Goal: Transaction & Acquisition: Purchase product/service

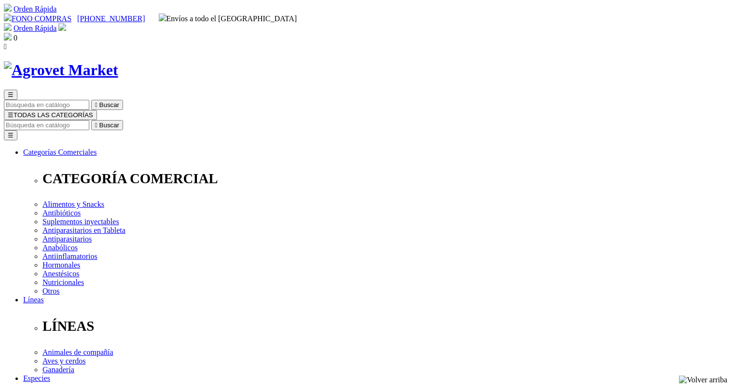
checkbox input "true"
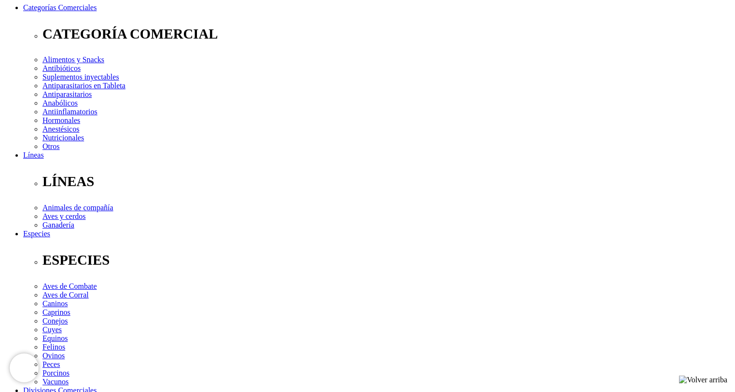
scroll to position [241, 0]
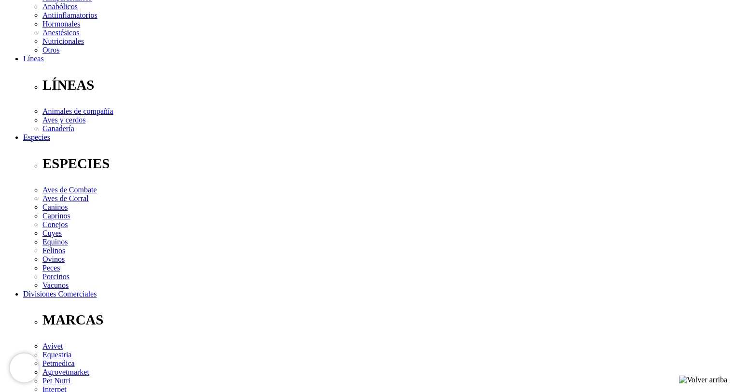
checkbox input "true"
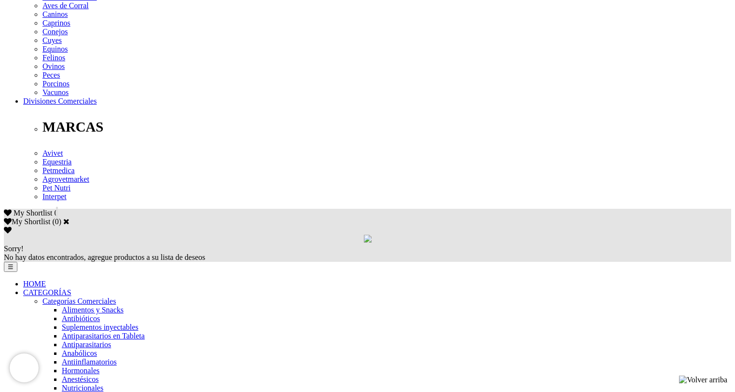
scroll to position [482, 0]
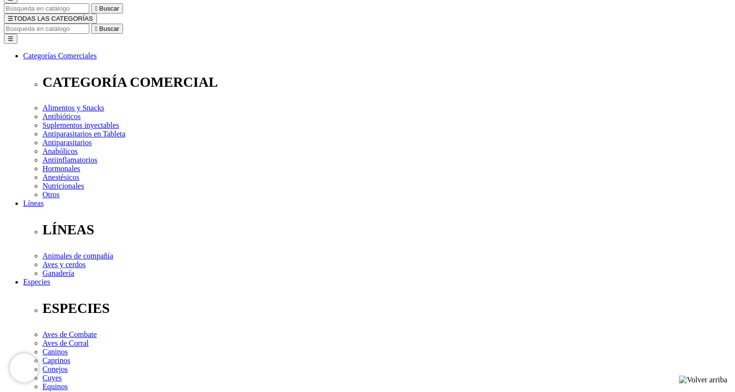
scroll to position [193, 0]
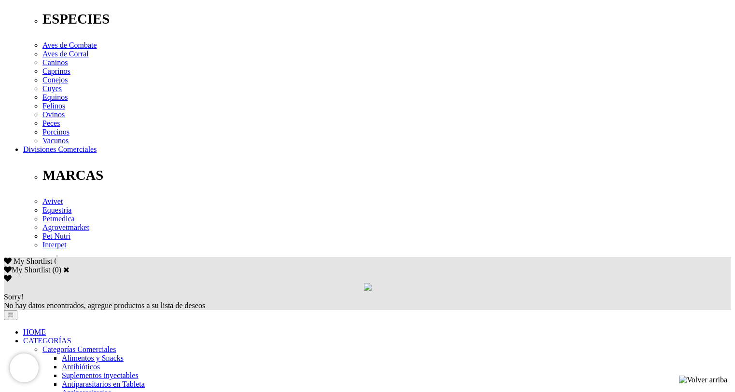
scroll to position [434, 0]
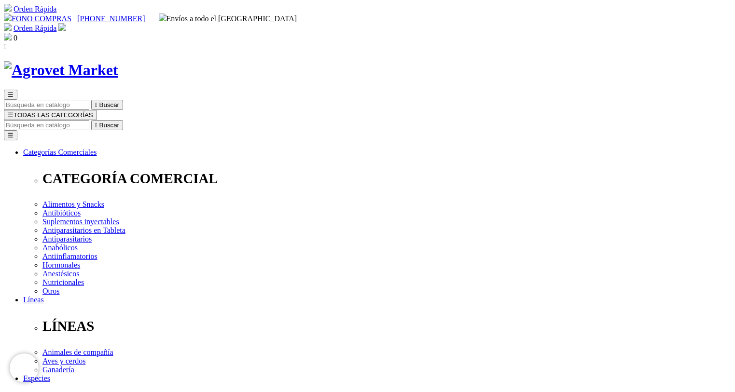
scroll to position [193, 0]
click at [89, 120] on input "Buscar" at bounding box center [46, 125] width 85 height 10
type input "seni"
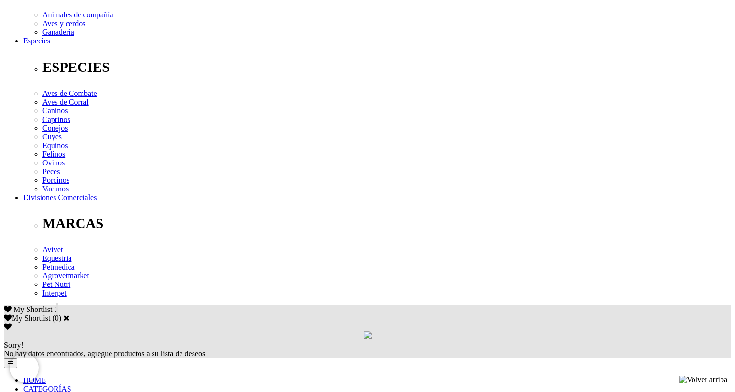
scroll to position [241, 0]
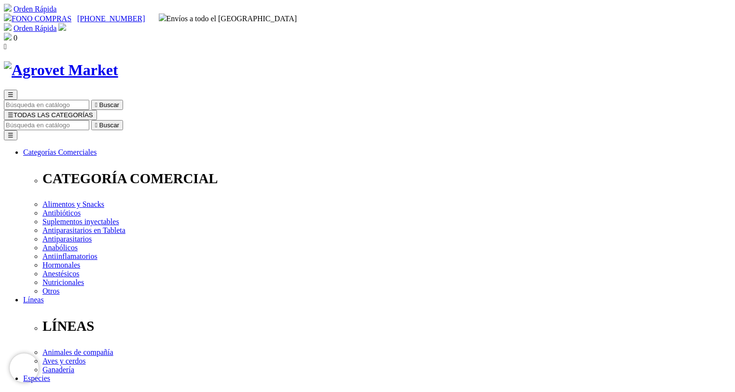
click at [89, 120] on input "Buscar" at bounding box center [46, 125] width 85 height 10
type input "longevia"
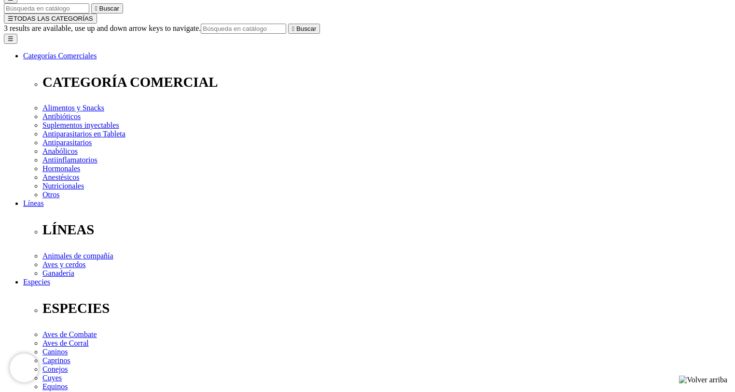
select select "101"
